Goal: Transaction & Acquisition: Purchase product/service

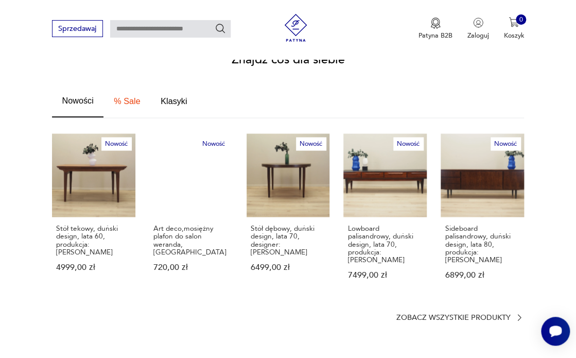
scroll to position [544, 0]
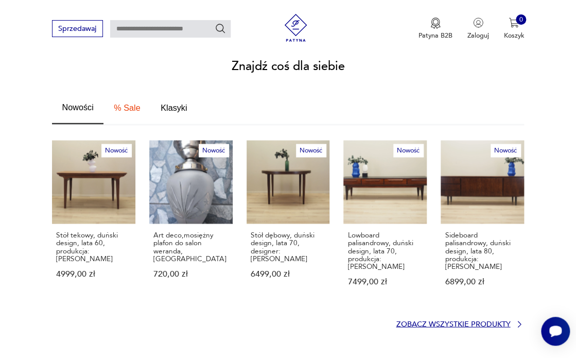
click at [483, 321] on p "Zobacz wszystkie produkty" at bounding box center [453, 324] width 114 height 6
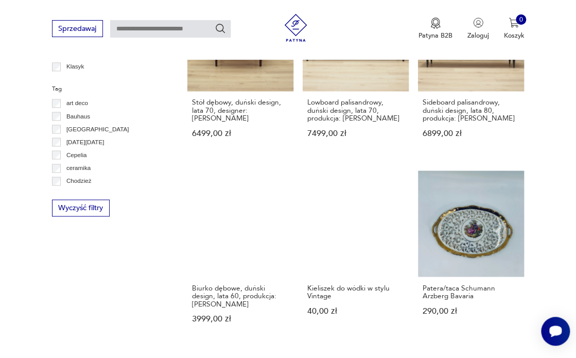
scroll to position [533, 0]
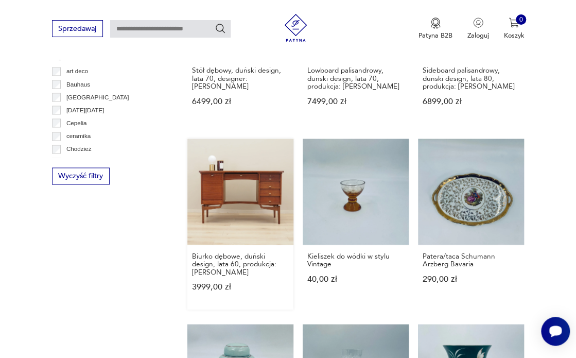
click at [236, 209] on link "Biurko dębowe, duński design, lata 60, produkcja: [PERSON_NAME] 3999,00 zł" at bounding box center [240, 224] width 106 height 170
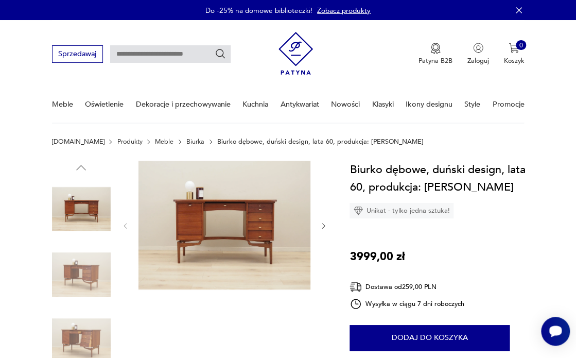
click at [88, 271] on img at bounding box center [81, 274] width 59 height 59
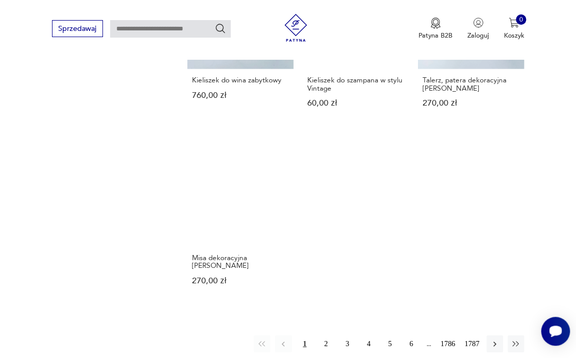
scroll to position [1103, 0]
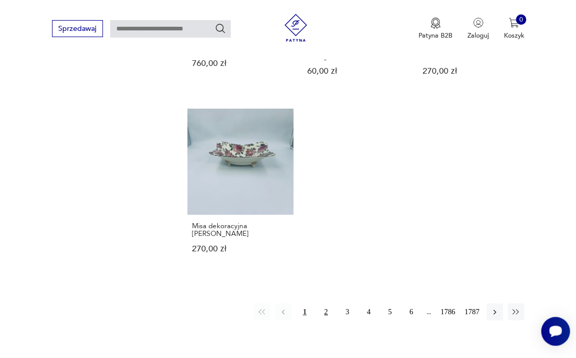
click at [325, 303] on button "2" at bounding box center [326, 311] width 16 height 16
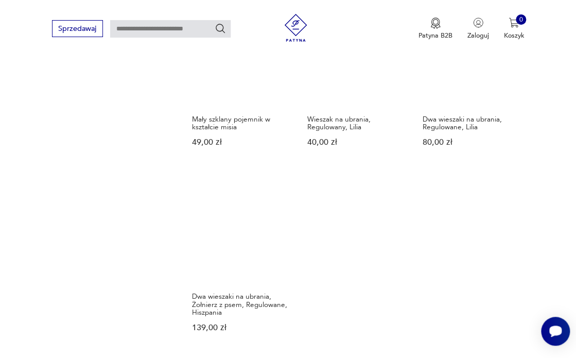
scroll to position [1121, 0]
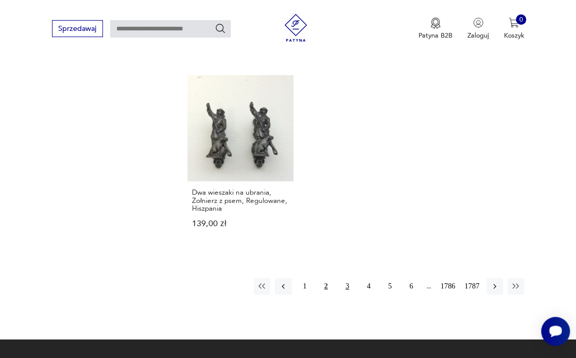
click at [348, 287] on button "3" at bounding box center [347, 286] width 16 height 16
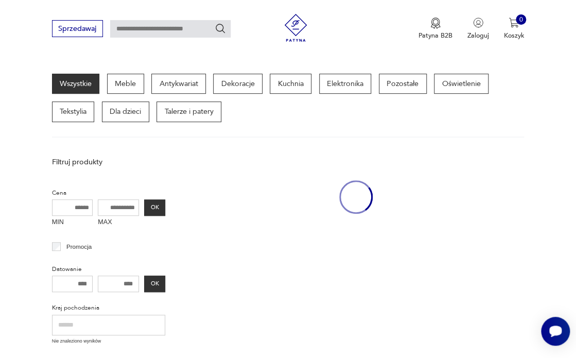
scroll to position [112, 0]
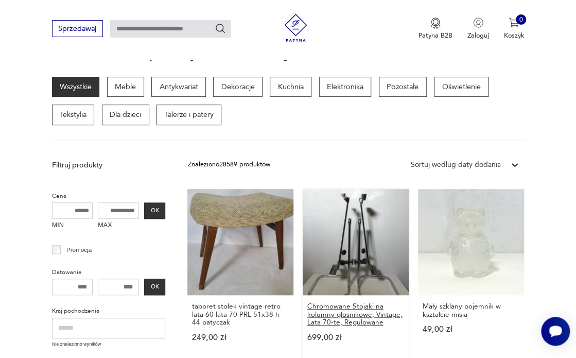
click at [352, 316] on h3 "Chromowane Stojaki na kolumny głośnikowe, Vintage, Lata 70-te, Regulowane" at bounding box center [356, 314] width 98 height 24
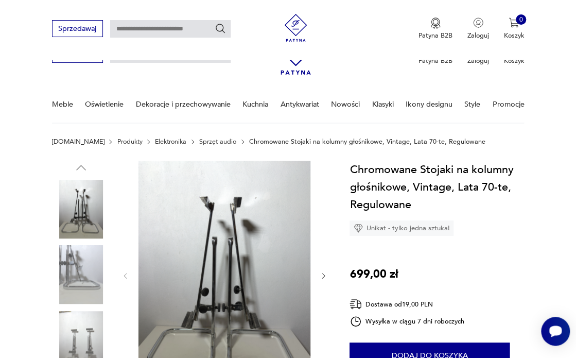
scroll to position [146, 0]
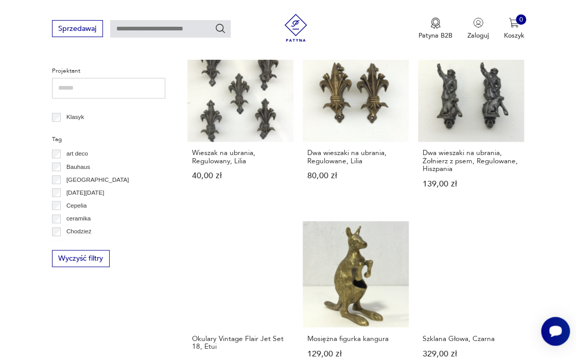
scroll to position [509, 0]
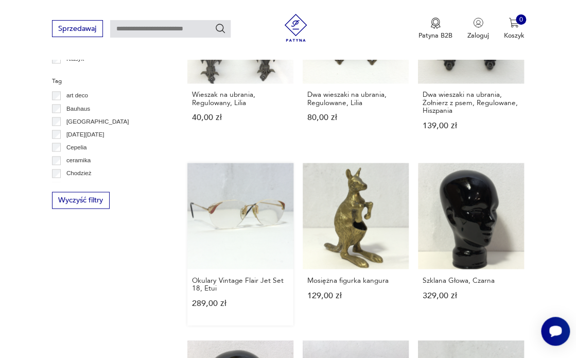
click at [227, 227] on link "Okulary Vintage Flair Jet Set 18, Etui 289,00 zł" at bounding box center [240, 244] width 106 height 163
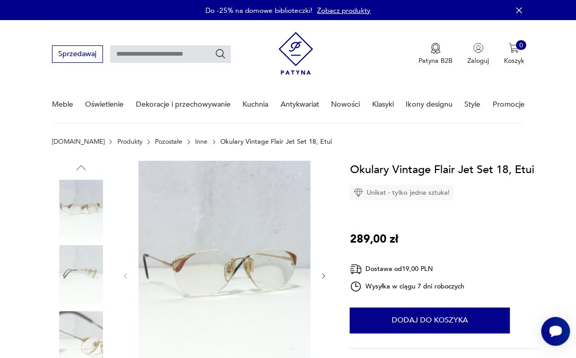
click at [220, 267] on img at bounding box center [225, 275] width 172 height 229
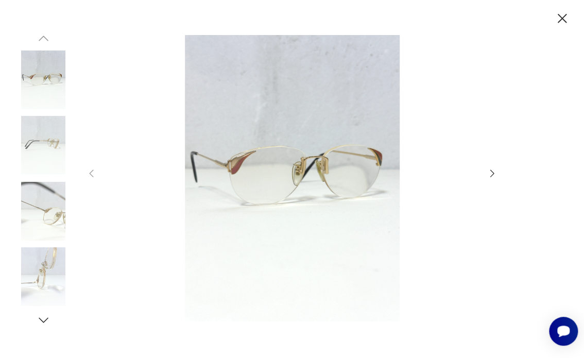
click at [492, 175] on icon "button" at bounding box center [492, 173] width 4 height 8
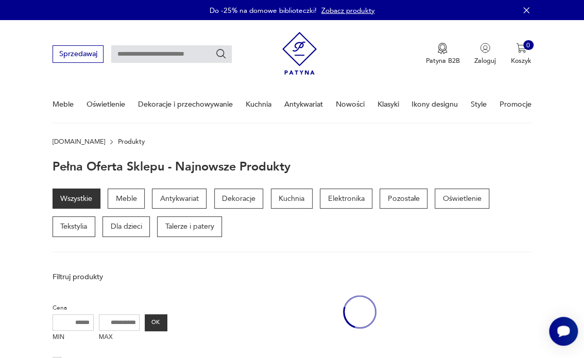
scroll to position [496, 0]
